Goal: Information Seeking & Learning: Learn about a topic

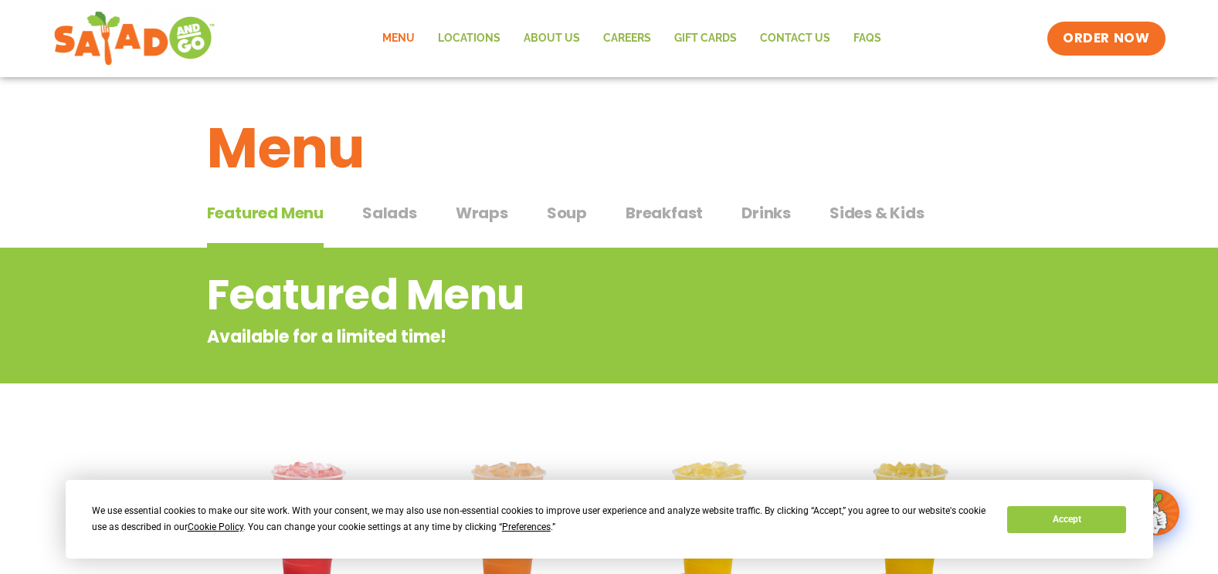
click at [400, 212] on span "Salads" at bounding box center [389, 213] width 55 height 23
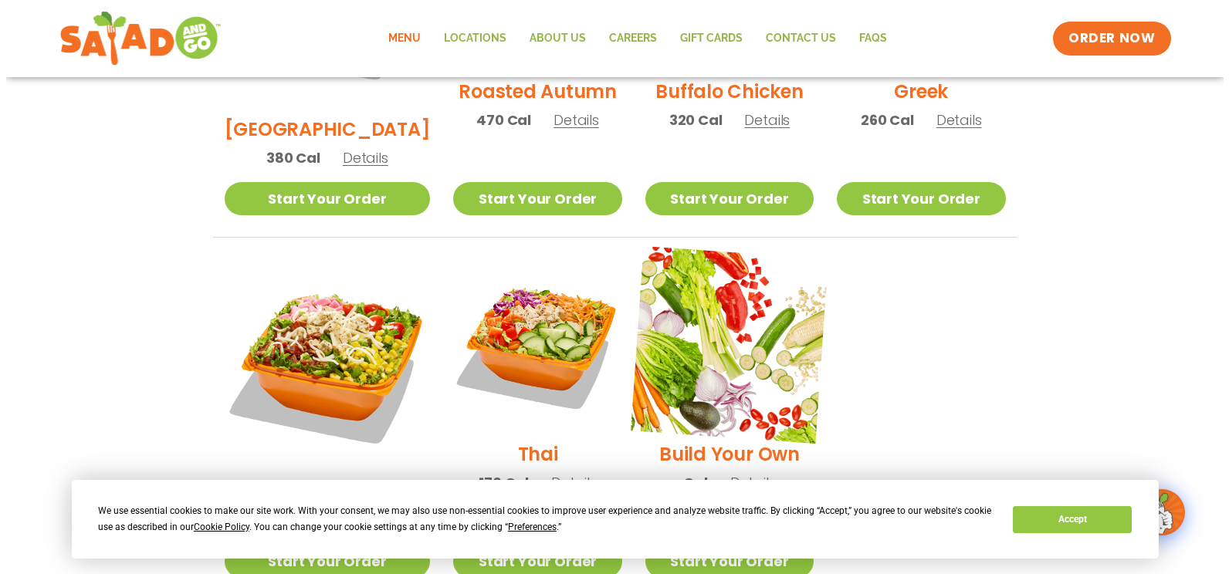
scroll to position [1004, 0]
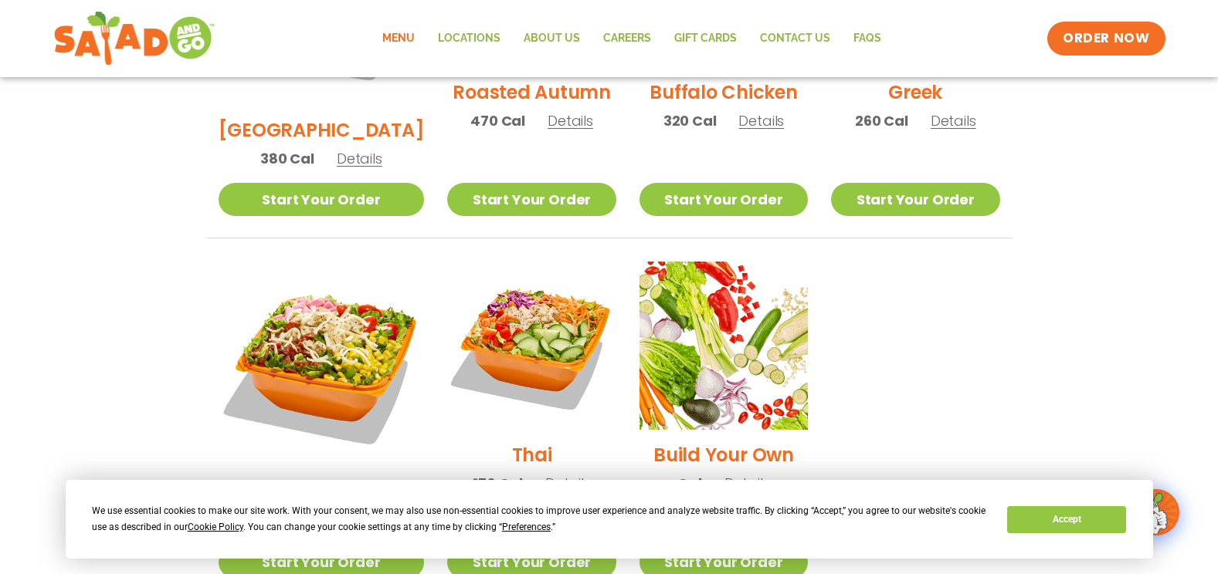
click at [300, 479] on h2 "Jalapeño Ranch" at bounding box center [321, 492] width 154 height 27
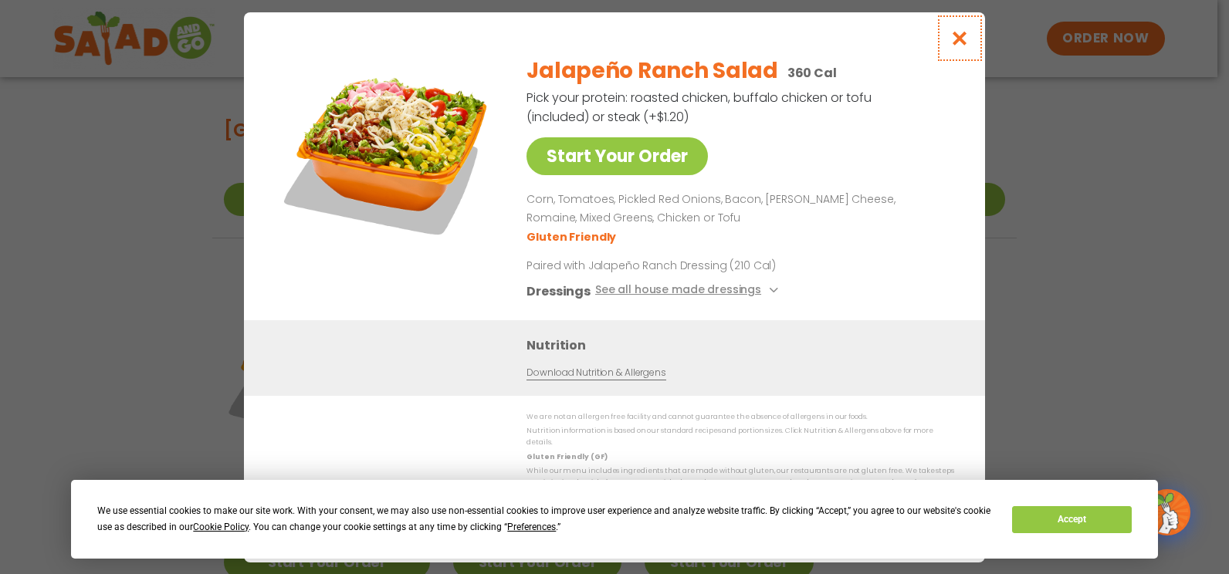
click at [966, 46] on icon "Close modal" at bounding box center [959, 38] width 19 height 16
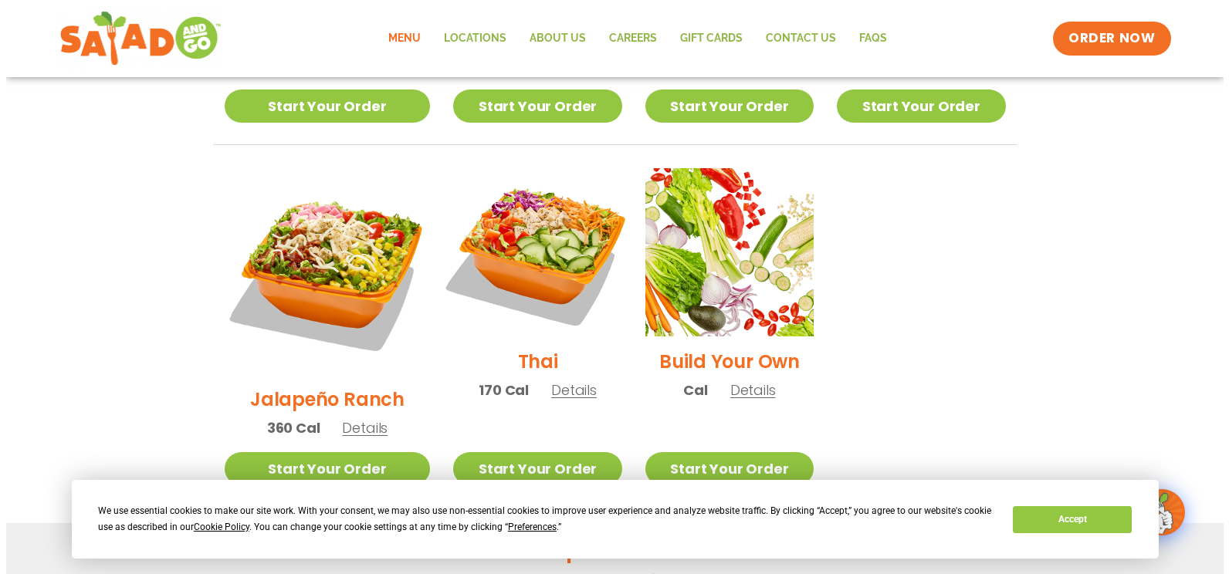
scroll to position [1101, 0]
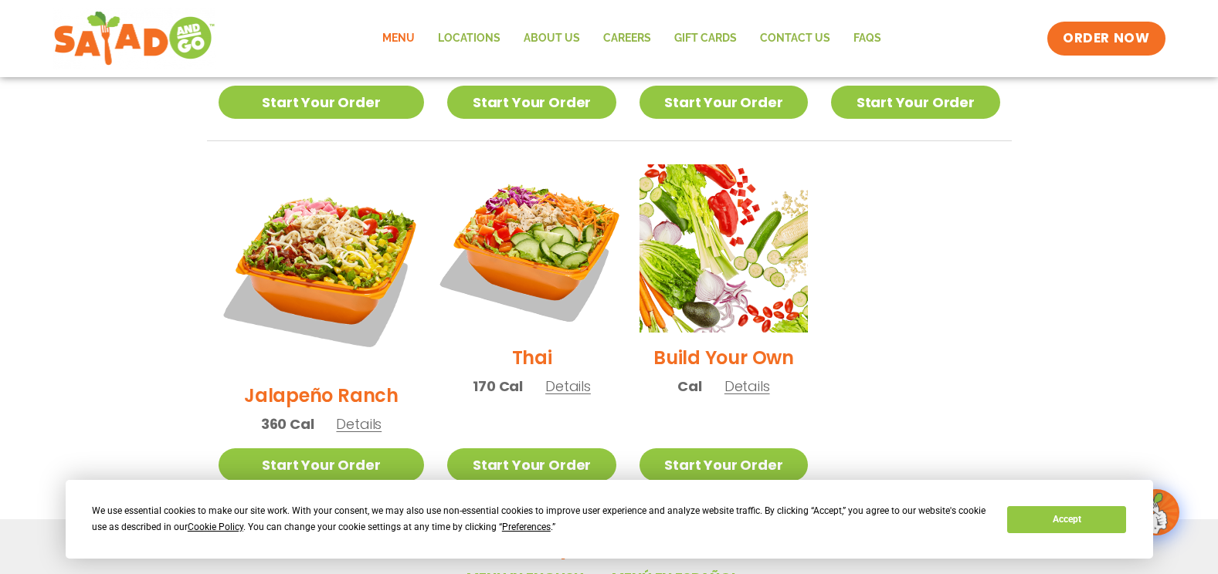
click at [502, 223] on img at bounding box center [531, 249] width 198 height 198
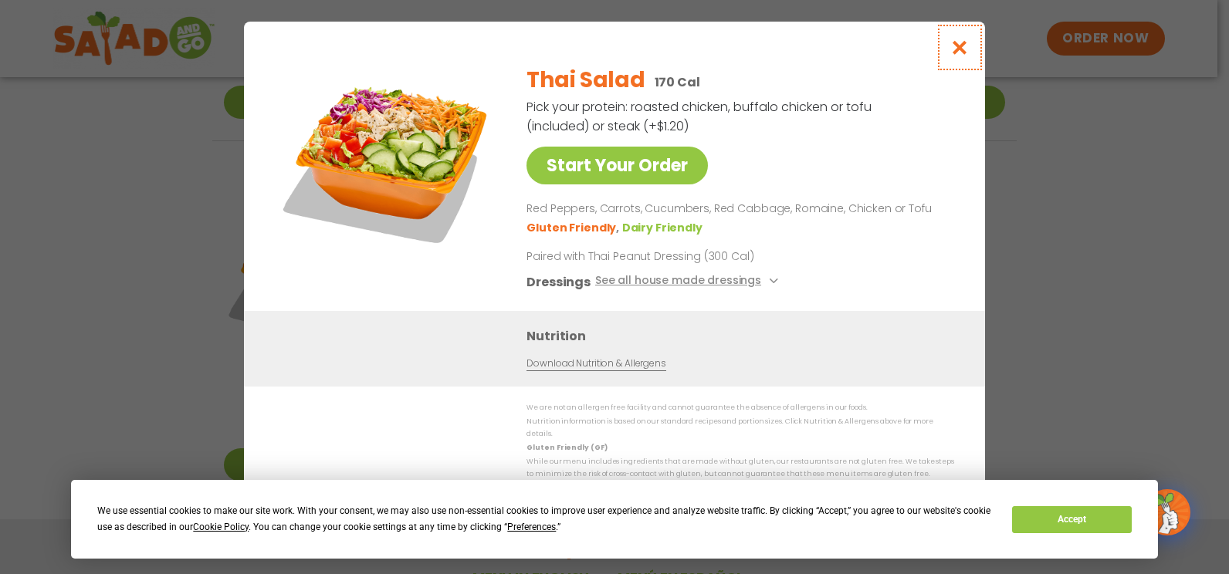
click at [956, 56] on icon "Close modal" at bounding box center [959, 47] width 19 height 16
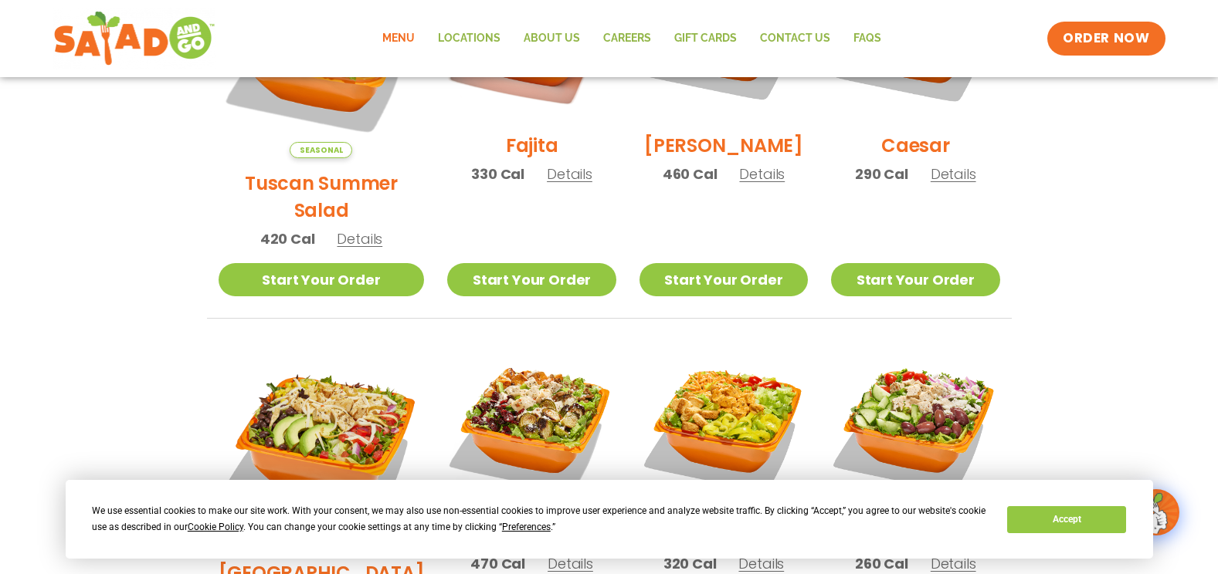
scroll to position [638, 0]
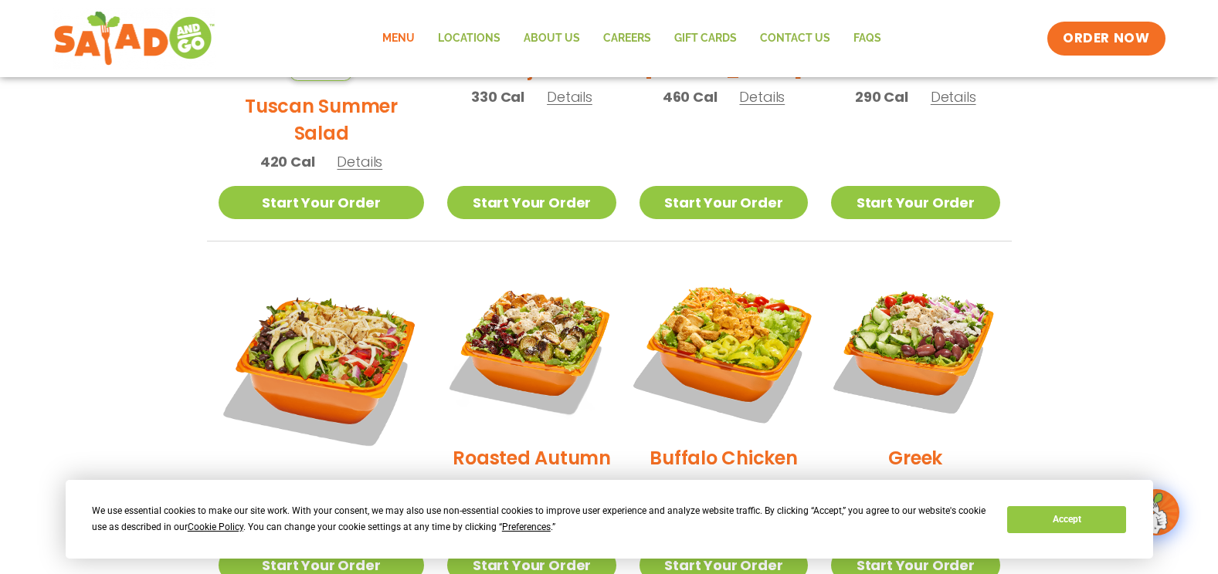
click at [740, 322] on img at bounding box center [724, 349] width 198 height 198
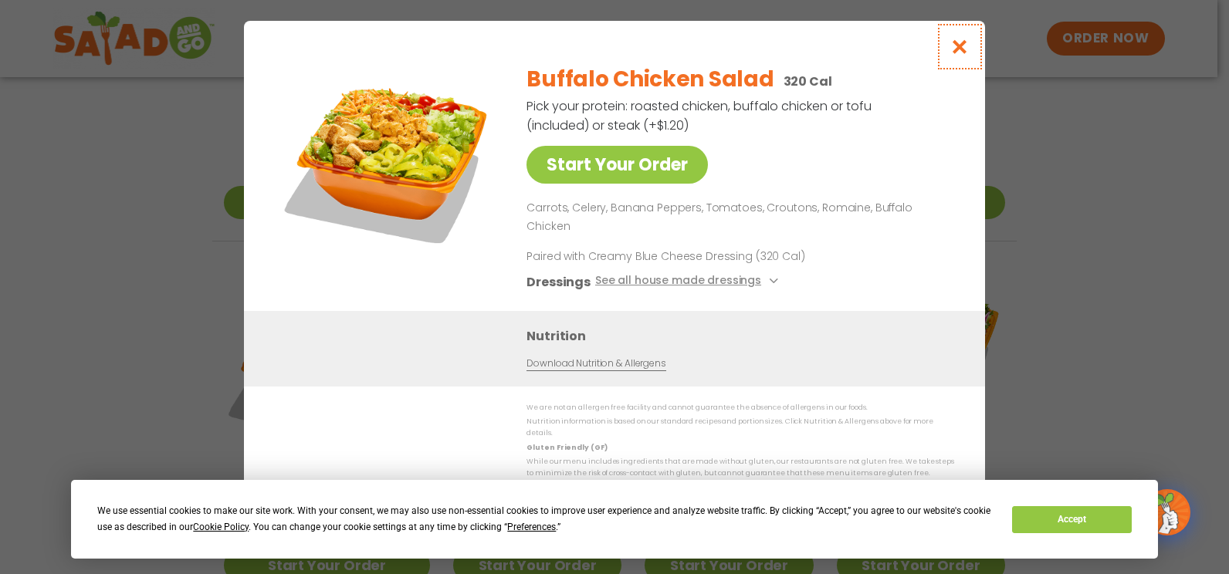
click at [957, 55] on icon "Close modal" at bounding box center [959, 47] width 19 height 16
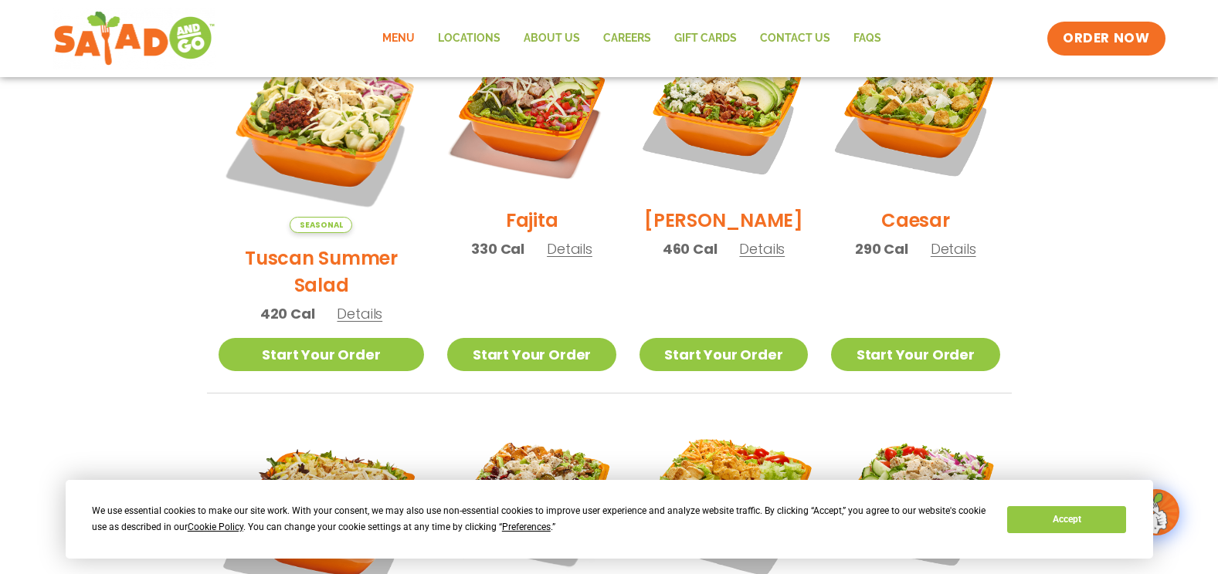
scroll to position [561, 0]
